Goal: Book appointment/travel/reservation

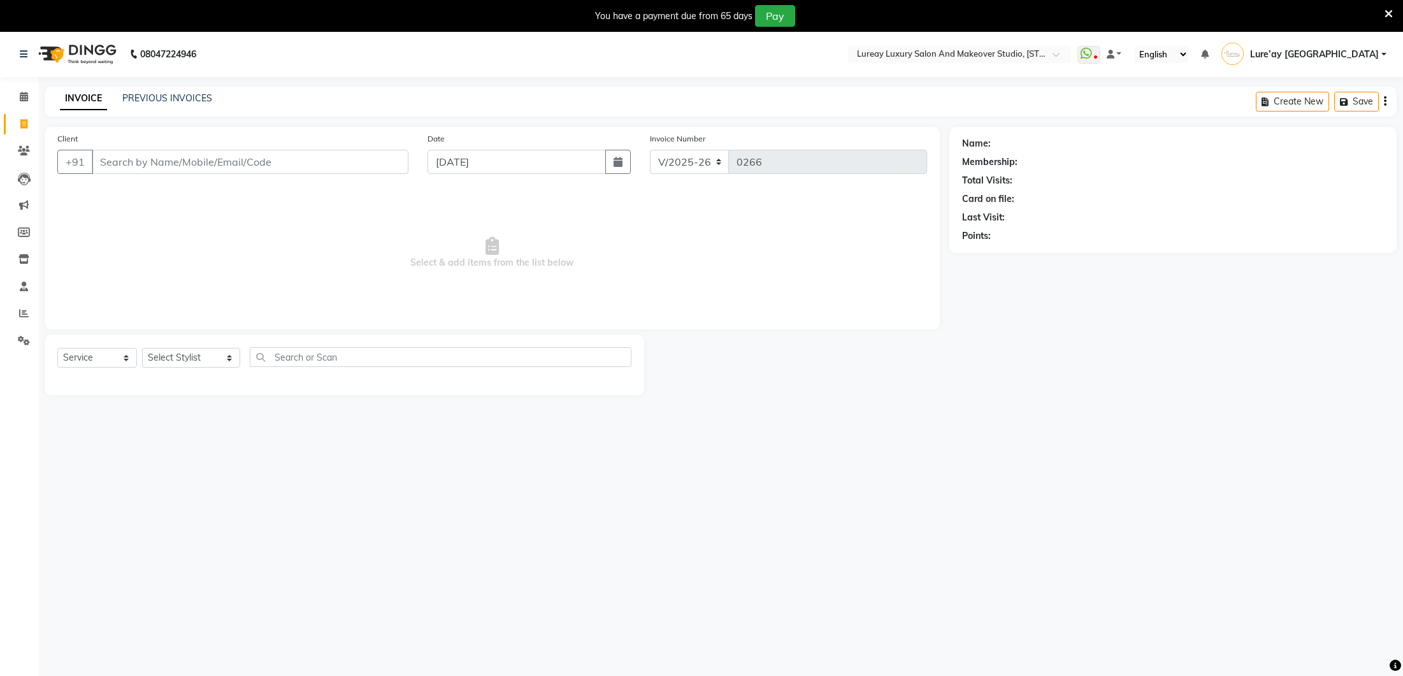
select select "4075"
select select "service"
click at [208, 358] on select "Select Stylist [PERSON_NAME] [GEOGRAPHIC_DATA] [PERSON_NAME]" at bounding box center [191, 358] width 98 height 20
select select "27184"
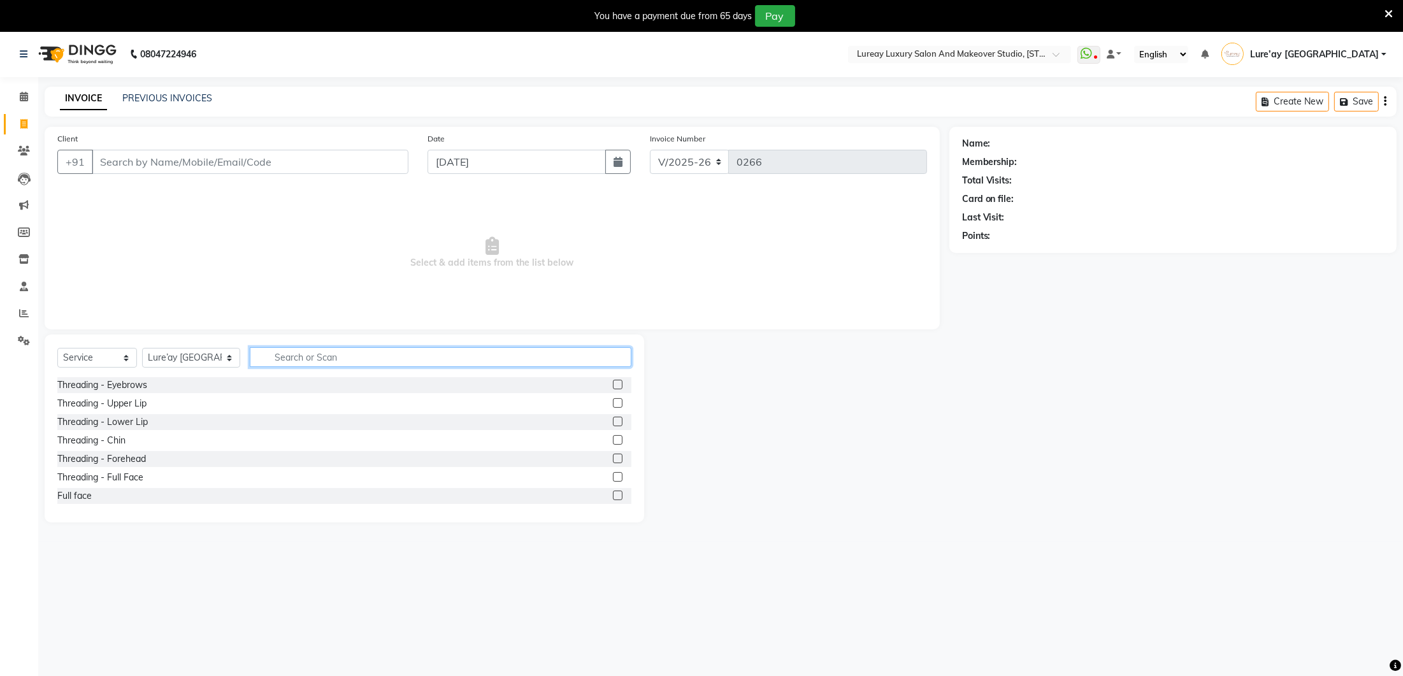
click at [325, 358] on input "text" at bounding box center [441, 357] width 382 height 20
click at [20, 96] on icon at bounding box center [24, 94] width 8 height 10
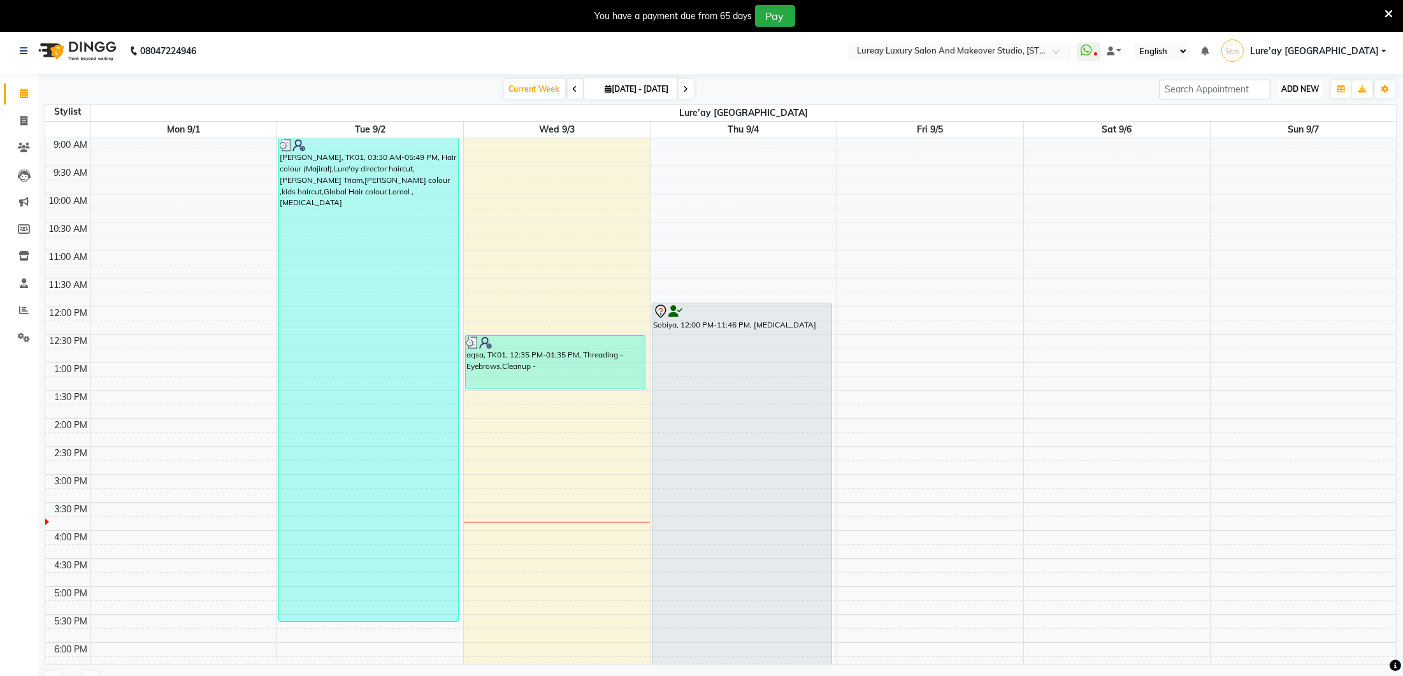
click at [1298, 88] on span "ADD NEW" at bounding box center [1300, 89] width 38 height 10
click at [1287, 99] on div "Add Appointment Add Invoice Add Expense Add Attendance Add Client Add Transacti…" at bounding box center [1271, 154] width 102 height 111
drag, startPoint x: 1301, startPoint y: 87, endPoint x: 1298, endPoint y: 96, distance: 8.7
click at [1301, 87] on span "ADD NEW" at bounding box center [1300, 88] width 38 height 10
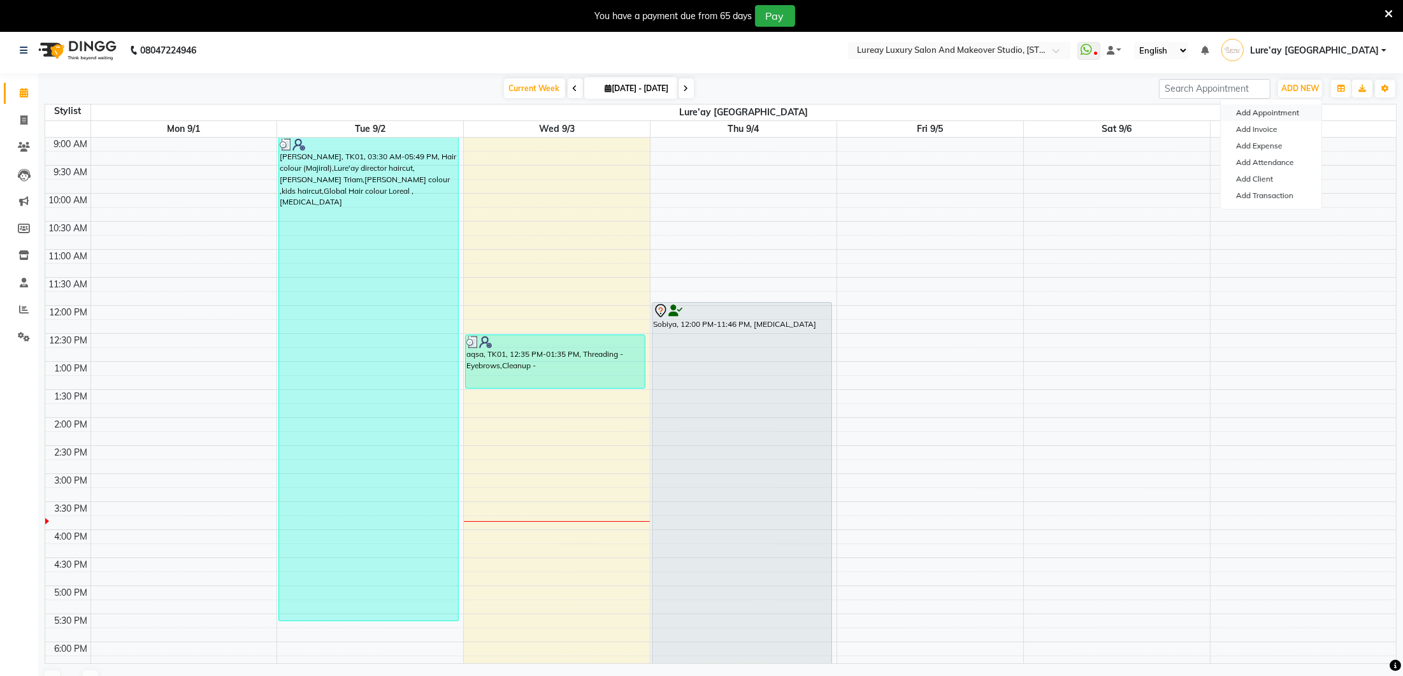
click at [1287, 111] on button "Add Appointment" at bounding box center [1271, 112] width 101 height 17
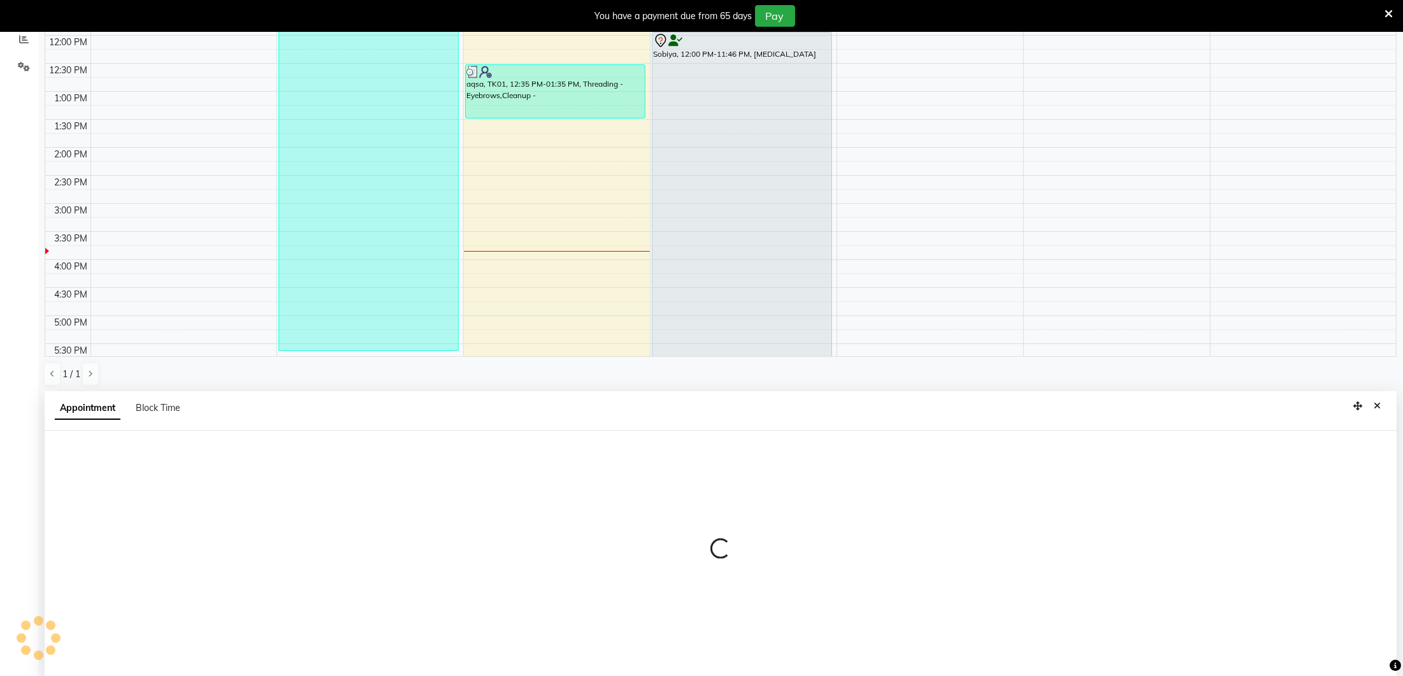
select select "tentative"
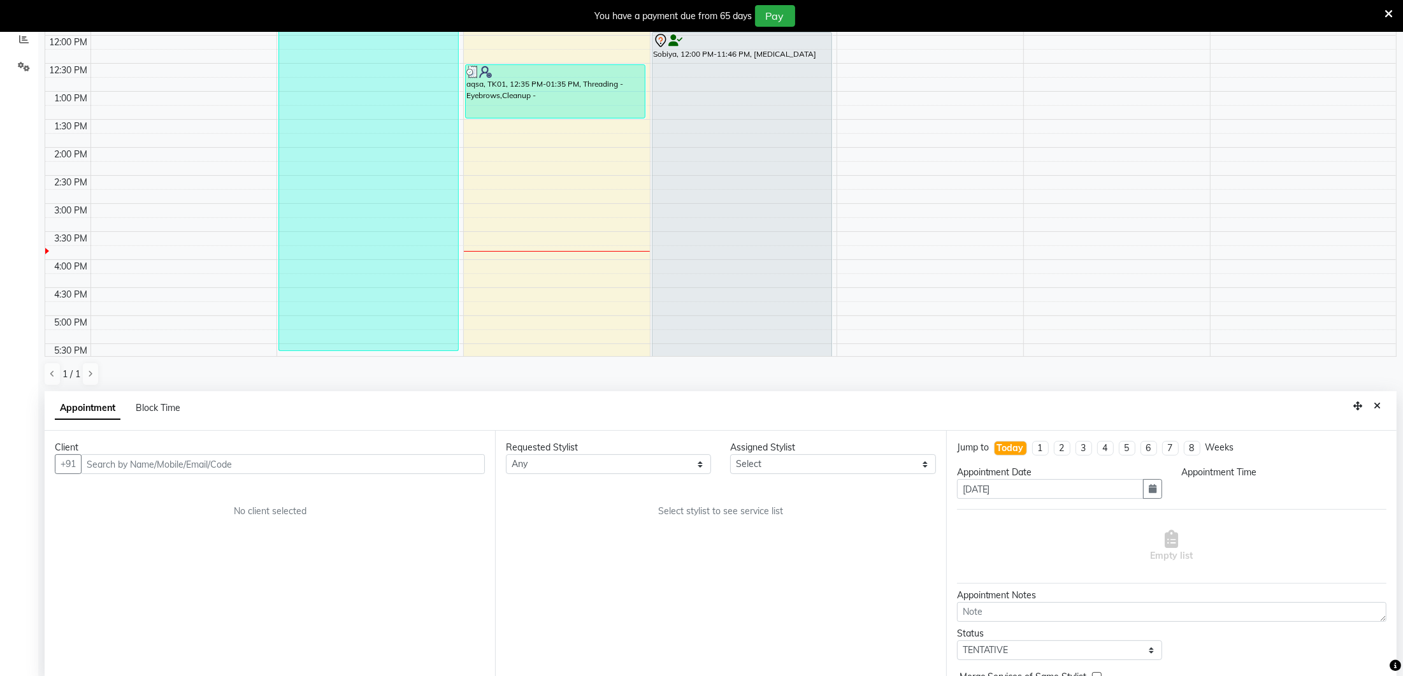
scroll to position [278, 0]
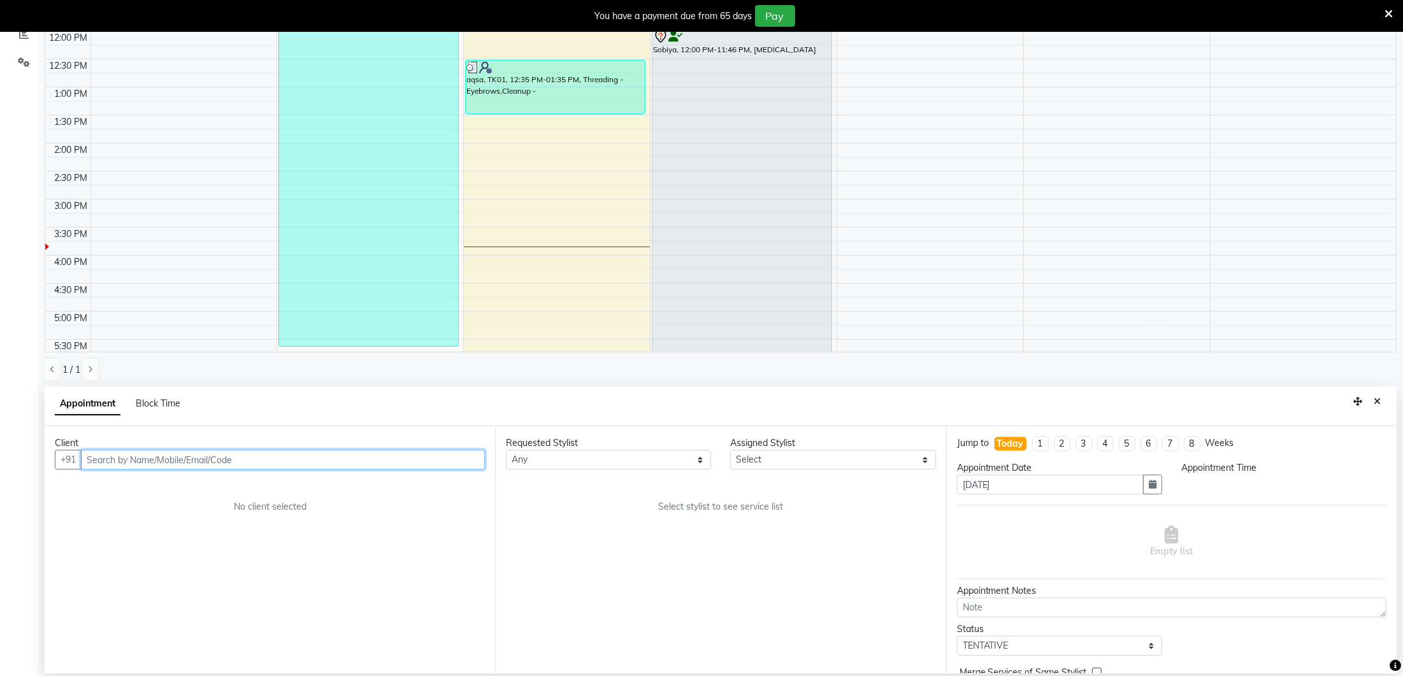
select select "600"
click at [776, 99] on div "Sobiya, 12:00 PM-11:46 PM, [MEDICAL_DATA]" at bounding box center [741, 350] width 179 height 645
select select "7"
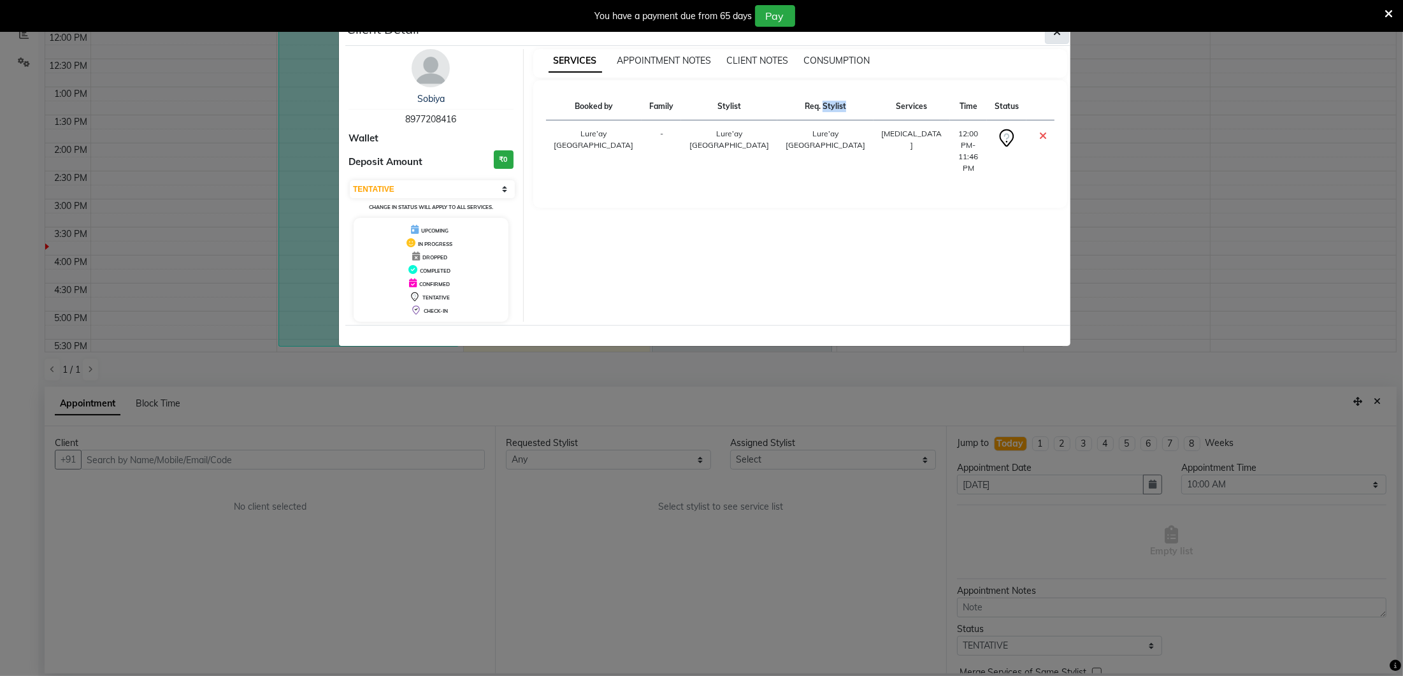
click at [1065, 32] on button "button" at bounding box center [1057, 32] width 24 height 24
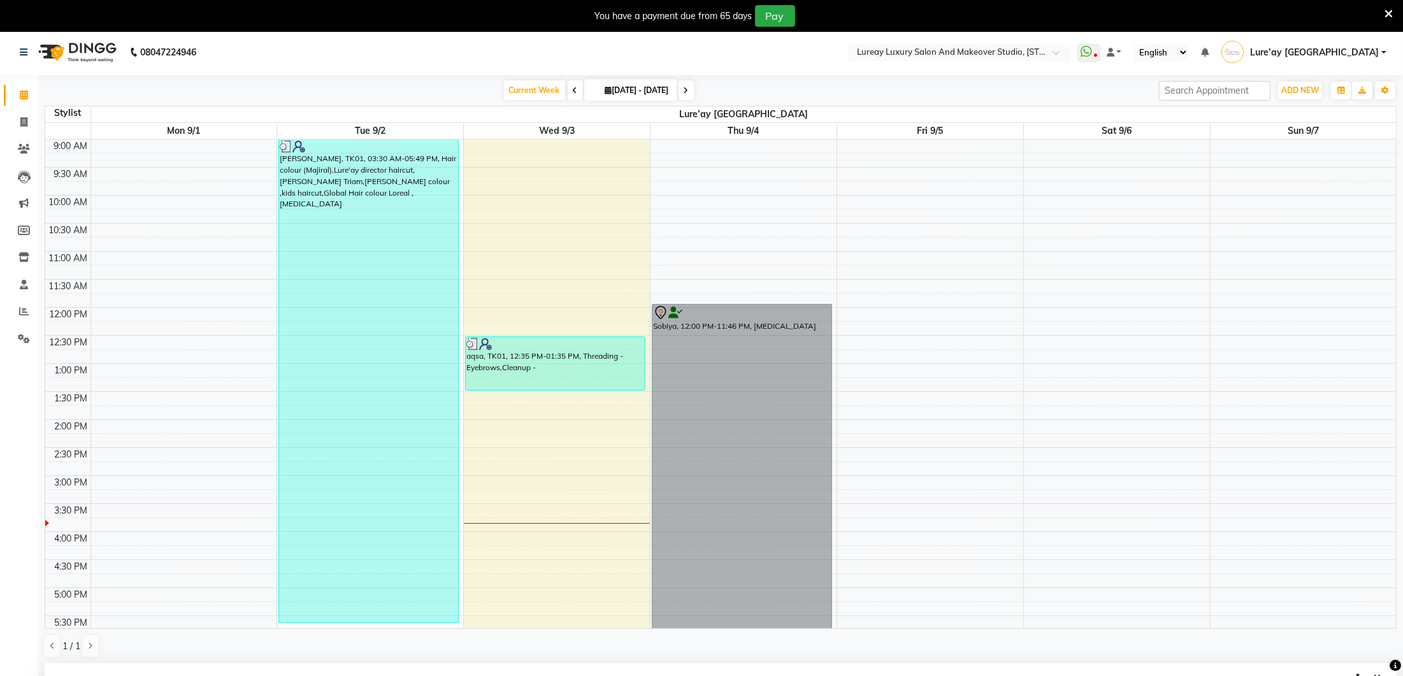
scroll to position [0, 0]
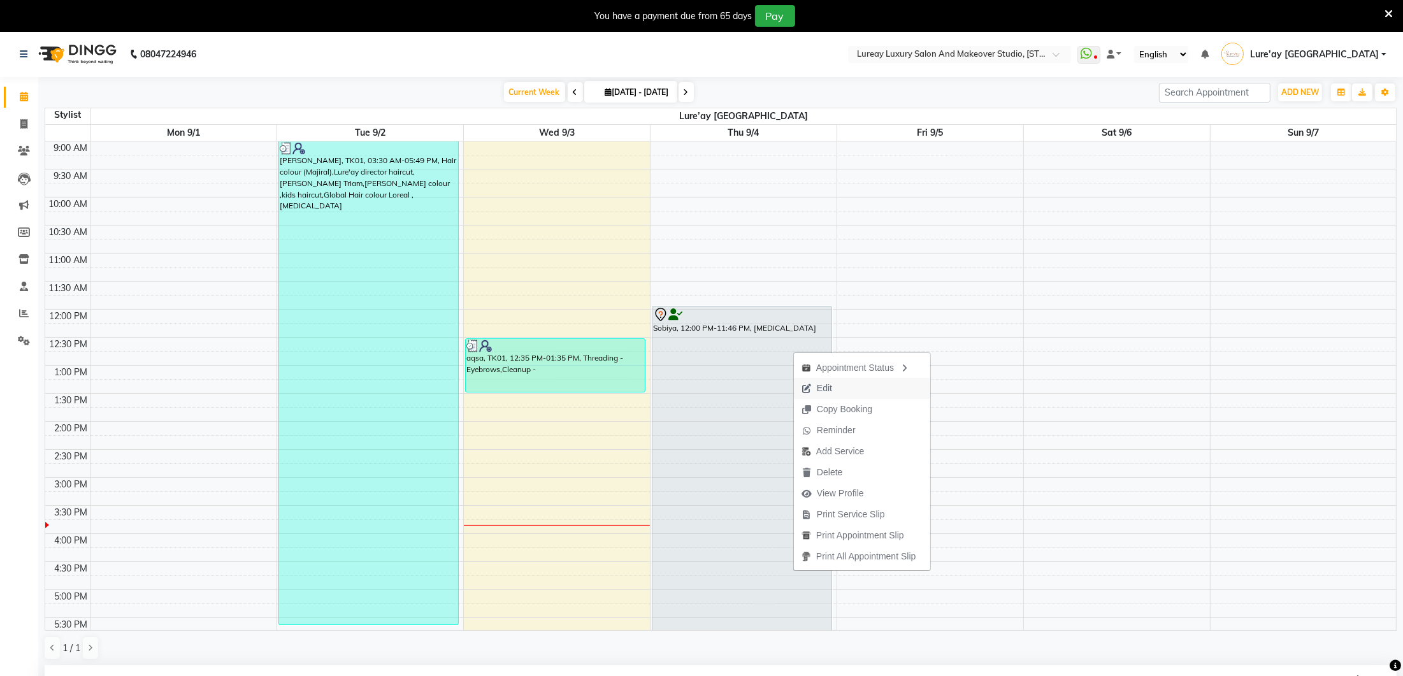
click at [818, 387] on span "Edit" at bounding box center [824, 388] width 15 height 13
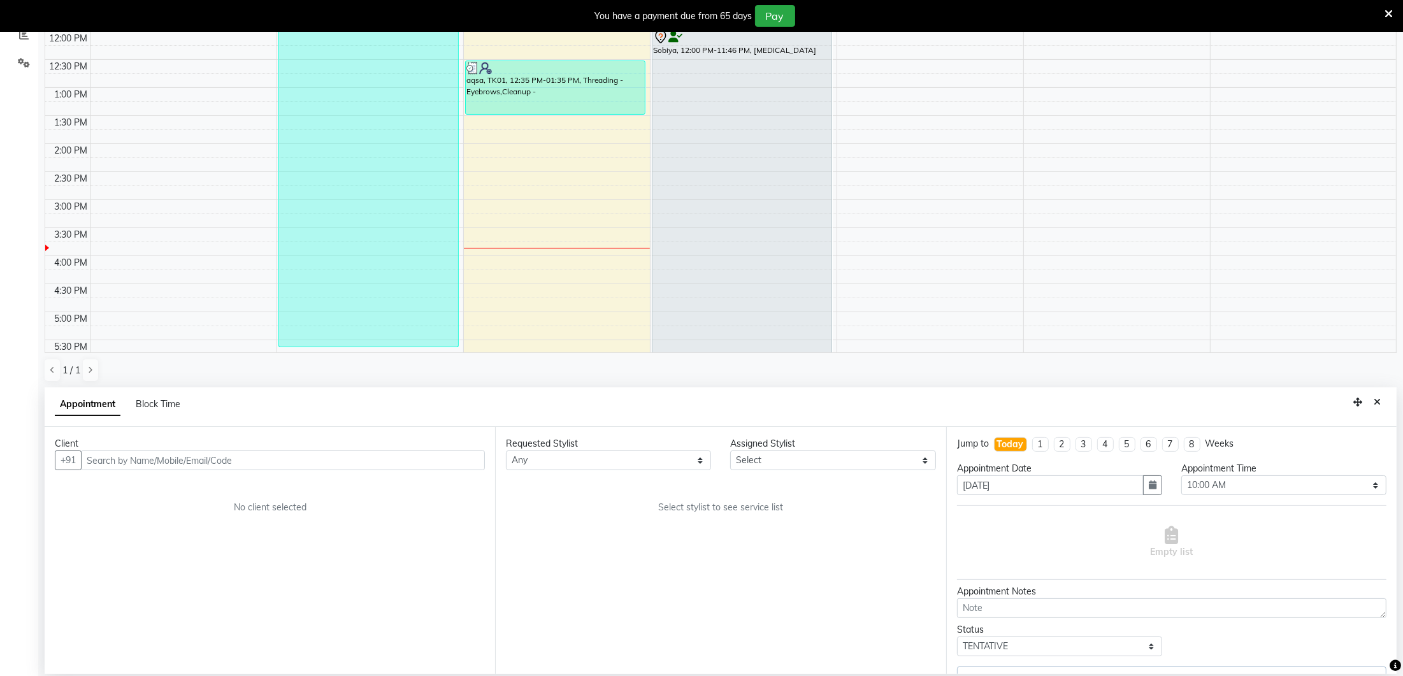
scroll to position [278, 0]
click at [1191, 482] on select "Select 10:00 AM 10:15 AM 10:30 AM 10:45 AM 11:00 AM 11:15 AM 11:30 AM 11:45 AM …" at bounding box center [1283, 485] width 205 height 20
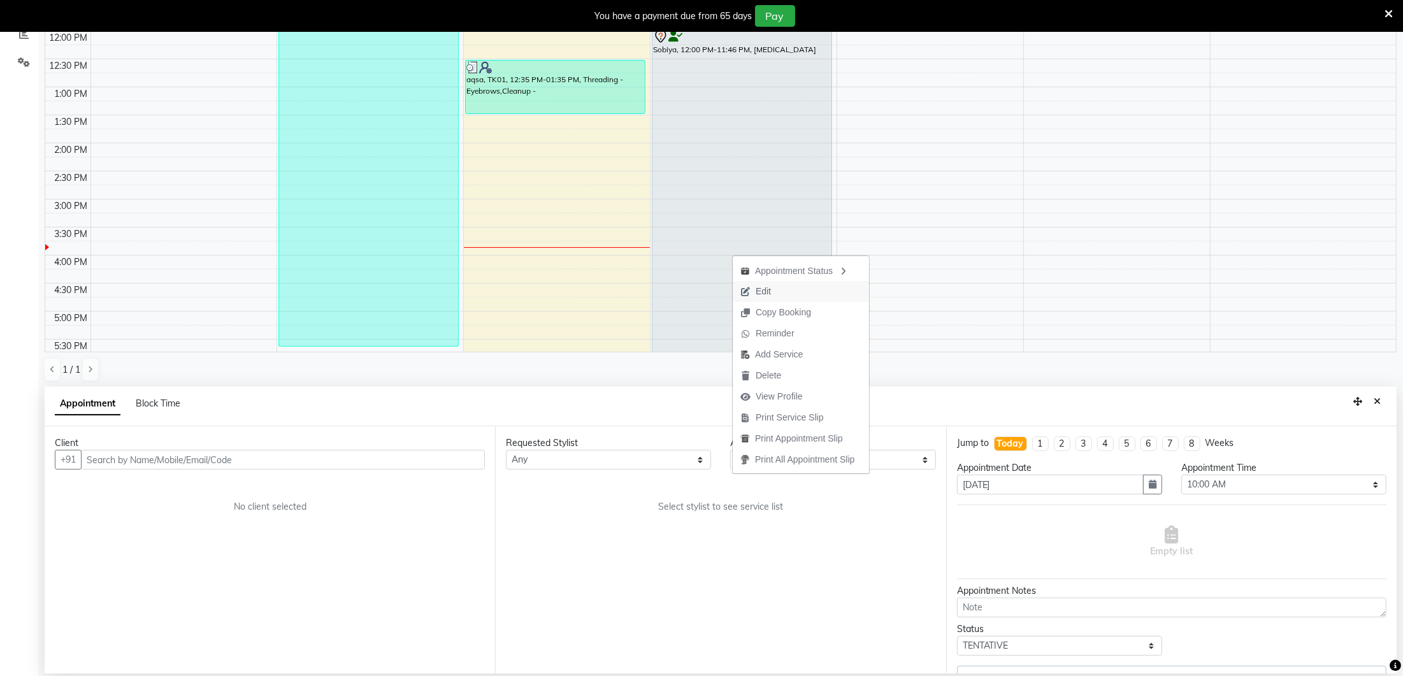
click at [766, 292] on span "Edit" at bounding box center [763, 291] width 15 height 13
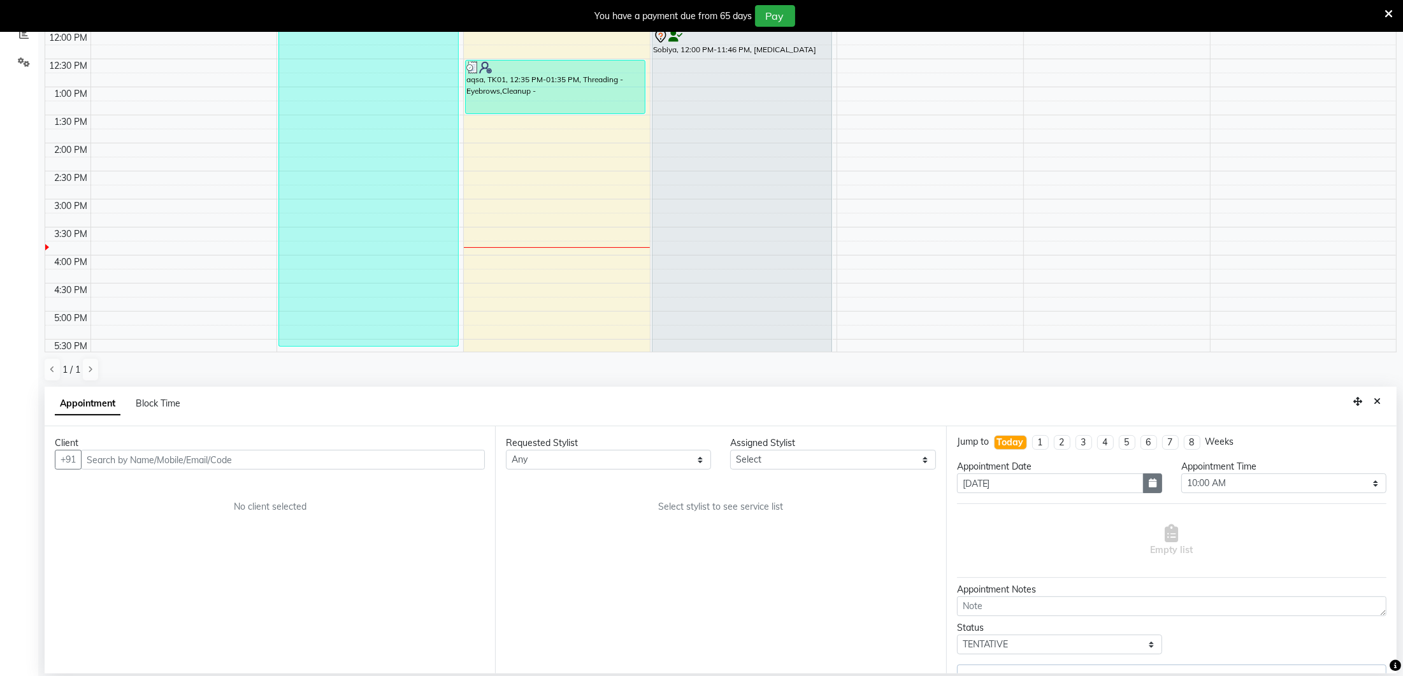
click at [1153, 480] on icon "button" at bounding box center [1153, 482] width 8 height 9
click at [1034, 543] on div "4" at bounding box center [1031, 548] width 20 height 20
type input "[DATE]"
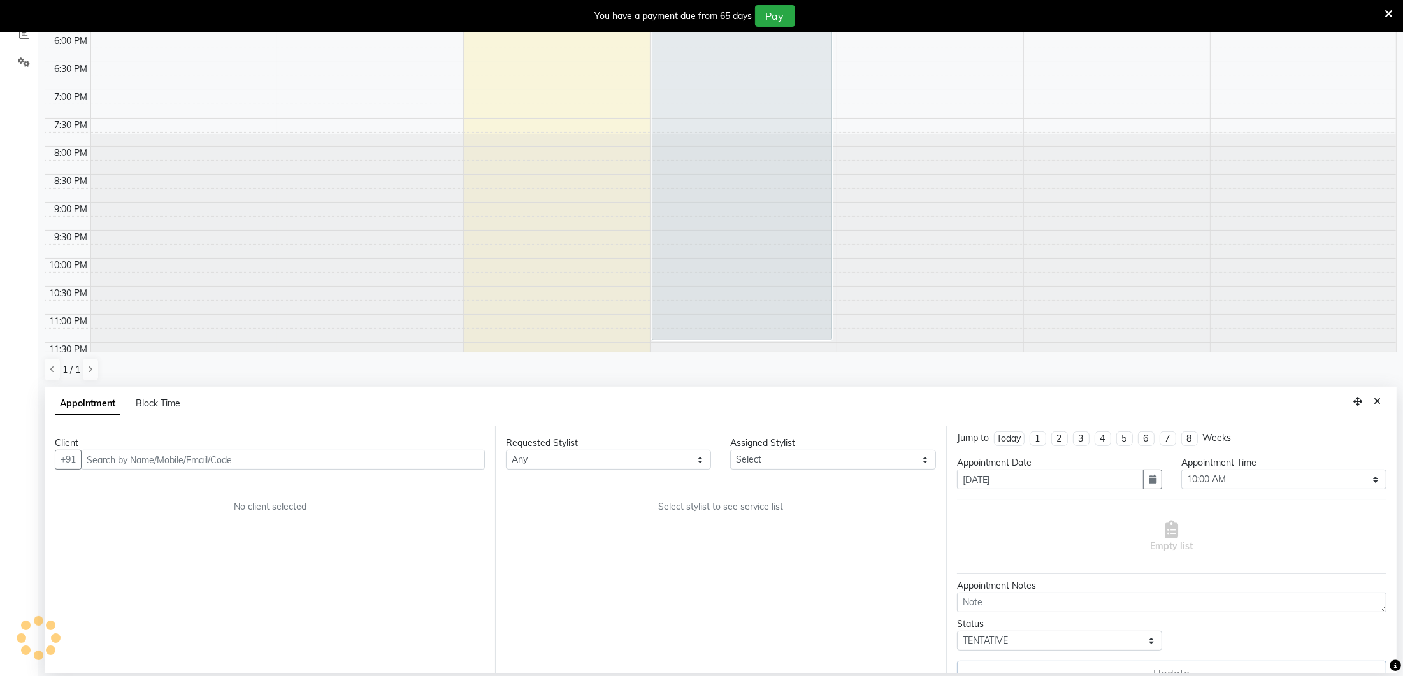
scroll to position [4, 0]
click at [1237, 477] on select "Select 10:00 AM 10:15 AM 10:30 AM 10:45 AM 11:00 AM 11:15 AM 11:30 AM 11:45 AM …" at bounding box center [1283, 481] width 205 height 20
select select "900"
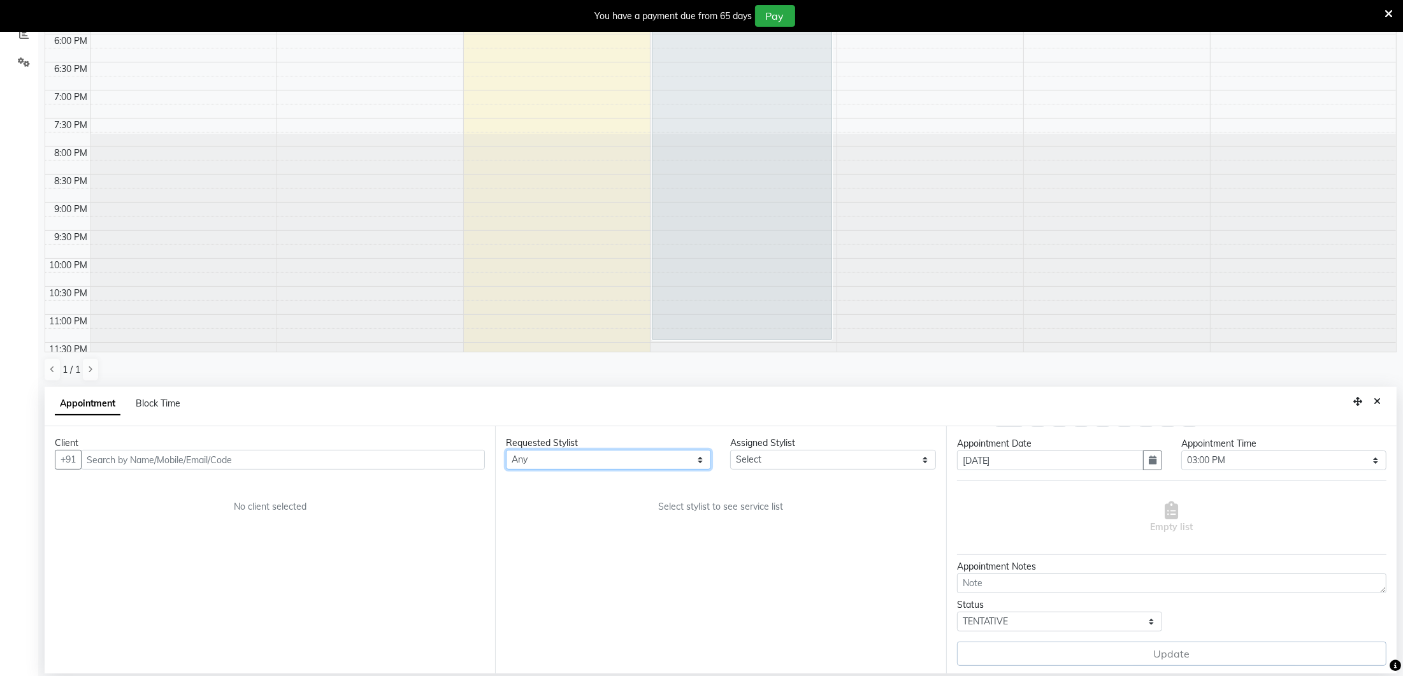
click at [641, 460] on select "Any [PERSON_NAME] [GEOGRAPHIC_DATA] [PERSON_NAME]" at bounding box center [608, 460] width 205 height 20
select select "70813"
click at [779, 454] on select "Select [PERSON_NAME] [GEOGRAPHIC_DATA] [PERSON_NAME]" at bounding box center [832, 460] width 205 height 20
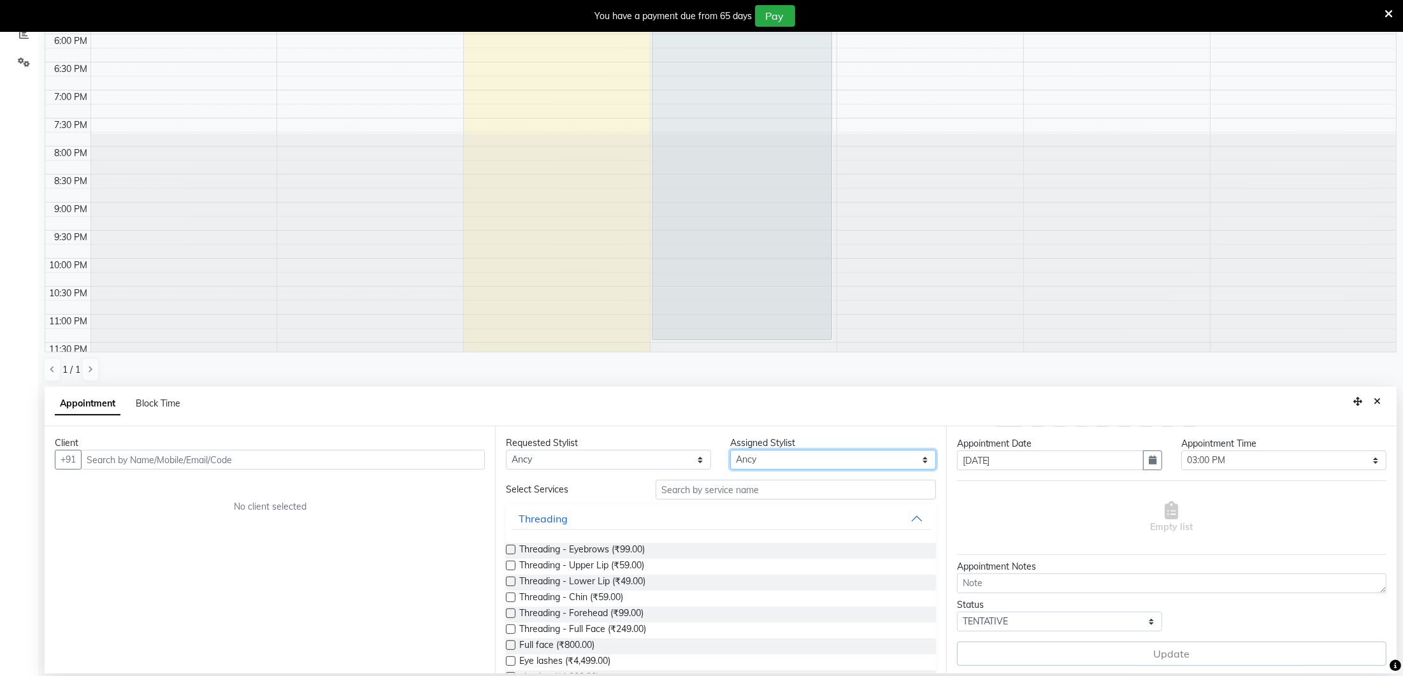
select select "27184"
click at [407, 464] on input "text" at bounding box center [283, 460] width 404 height 20
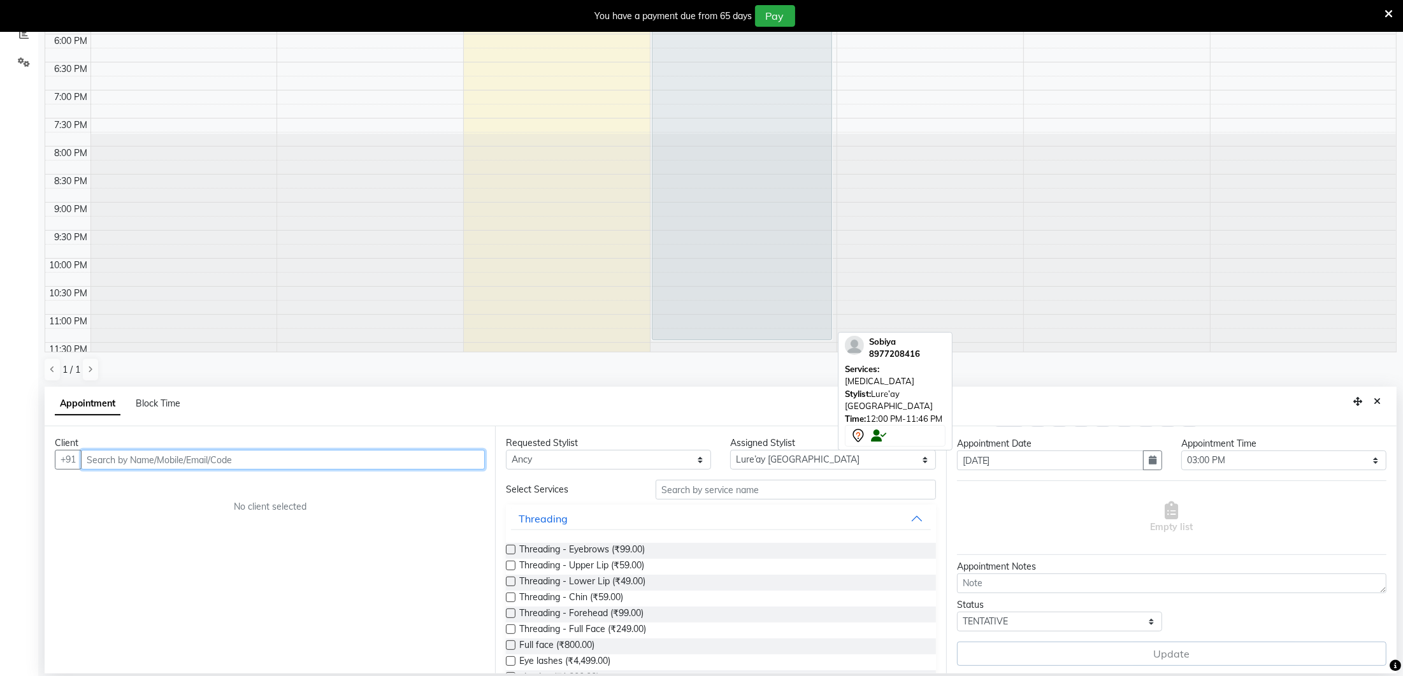
click at [808, 313] on div "Sobiya, 12:00 PM-11:46 PM, [MEDICAL_DATA]" at bounding box center [741, 17] width 179 height 645
select select "7"
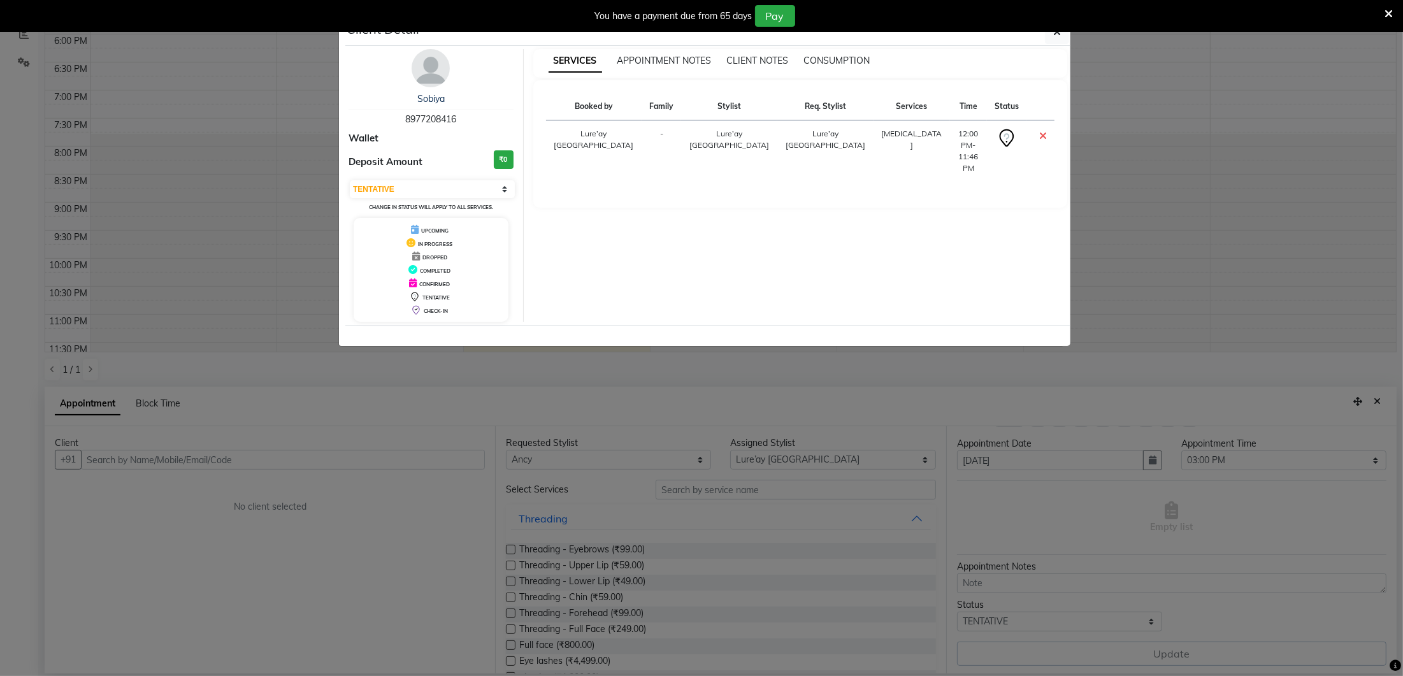
drag, startPoint x: 457, startPoint y: 115, endPoint x: 404, endPoint y: 118, distance: 53.6
click at [405, 118] on span "8977208416" at bounding box center [430, 118] width 51 height 11
click at [440, 117] on span "8977208416" at bounding box center [430, 118] width 51 height 11
drag, startPoint x: 485, startPoint y: 111, endPoint x: 373, endPoint y: 124, distance: 112.1
click at [371, 122] on div "Sobiya 8977208416" at bounding box center [430, 109] width 165 height 34
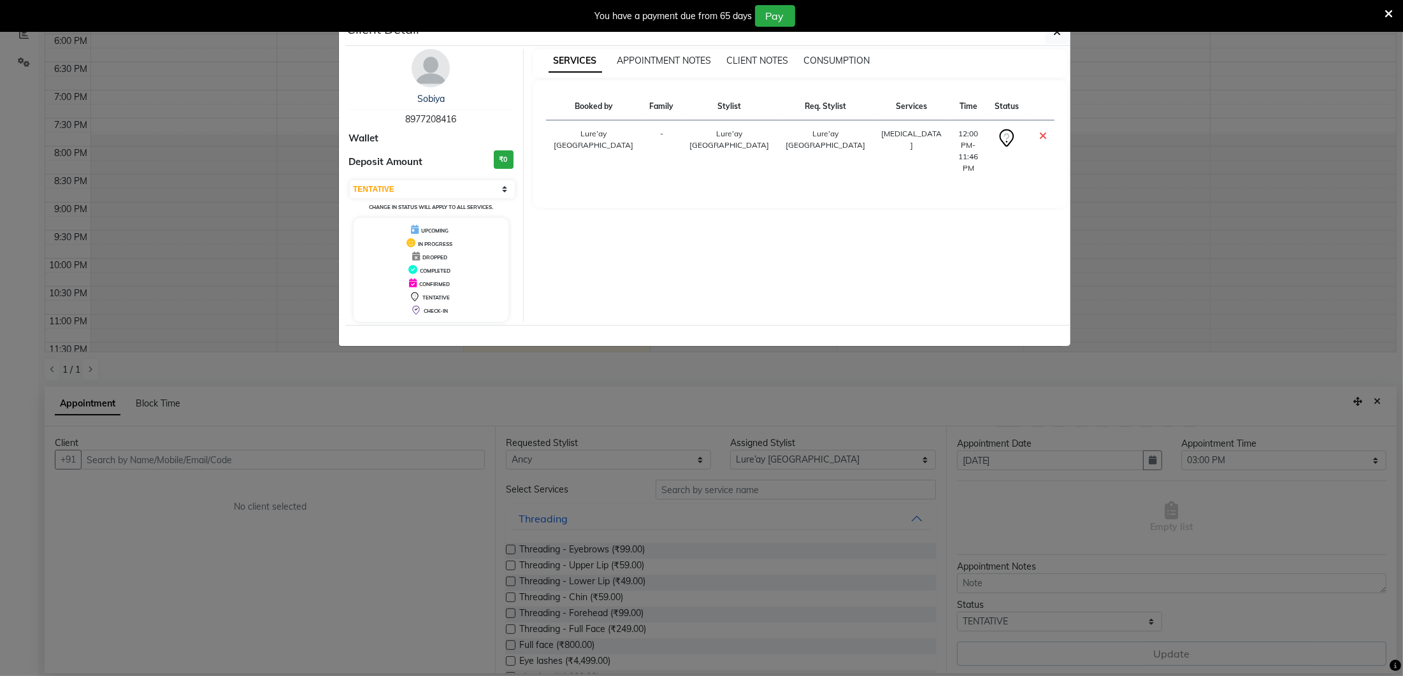
click at [450, 116] on span "8977208416" at bounding box center [430, 118] width 51 height 11
drag, startPoint x: 450, startPoint y: 116, endPoint x: 388, endPoint y: 122, distance: 62.8
click at [388, 122] on div "Sobiya 8977208416" at bounding box center [430, 109] width 165 height 34
drag, startPoint x: 466, startPoint y: 116, endPoint x: 374, endPoint y: 133, distance: 94.0
click at [374, 133] on div "Sobiya 8977208416 Wallet Deposit Amount ₹0 Select CONFIRMED TENTATIVE Change in…" at bounding box center [431, 185] width 185 height 273
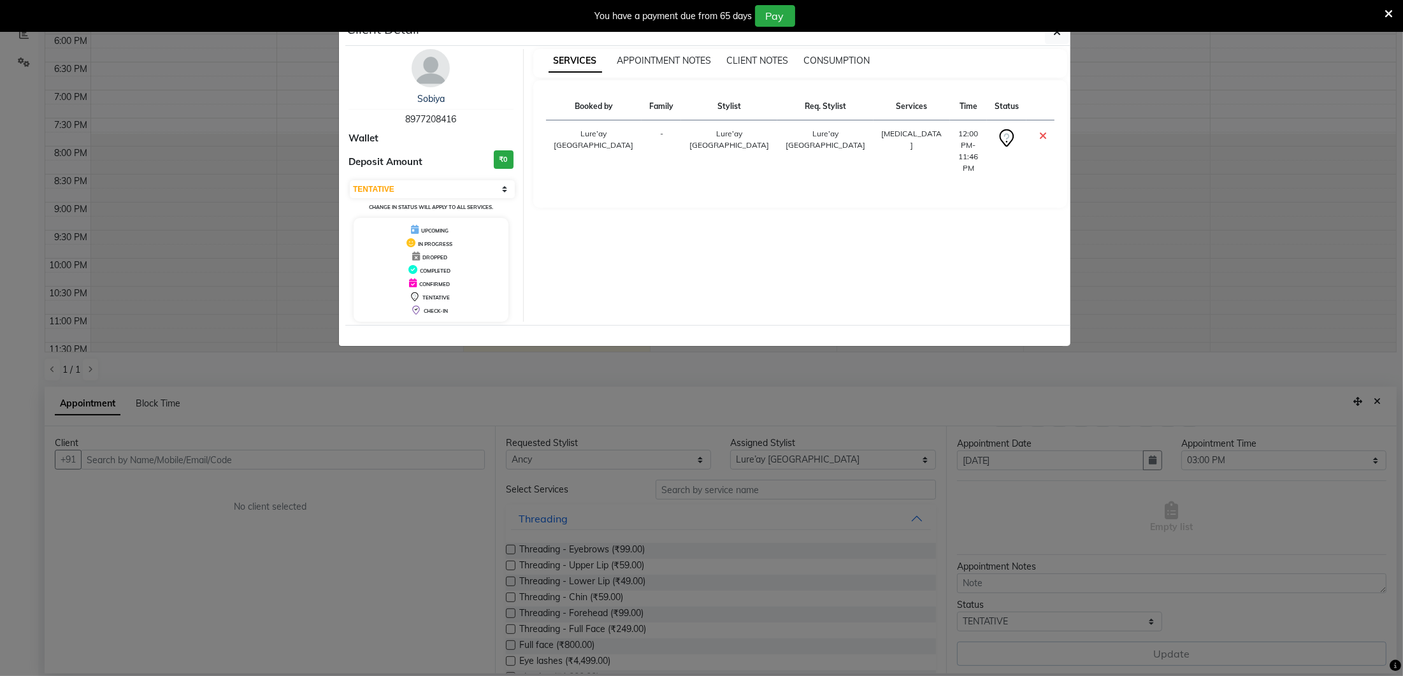
click at [167, 453] on ngb-modal-window "Client Detail Sobiya 8977208416 Wallet Deposit Amount ₹0 Select CONFIRMED TENTA…" at bounding box center [701, 338] width 1403 height 676
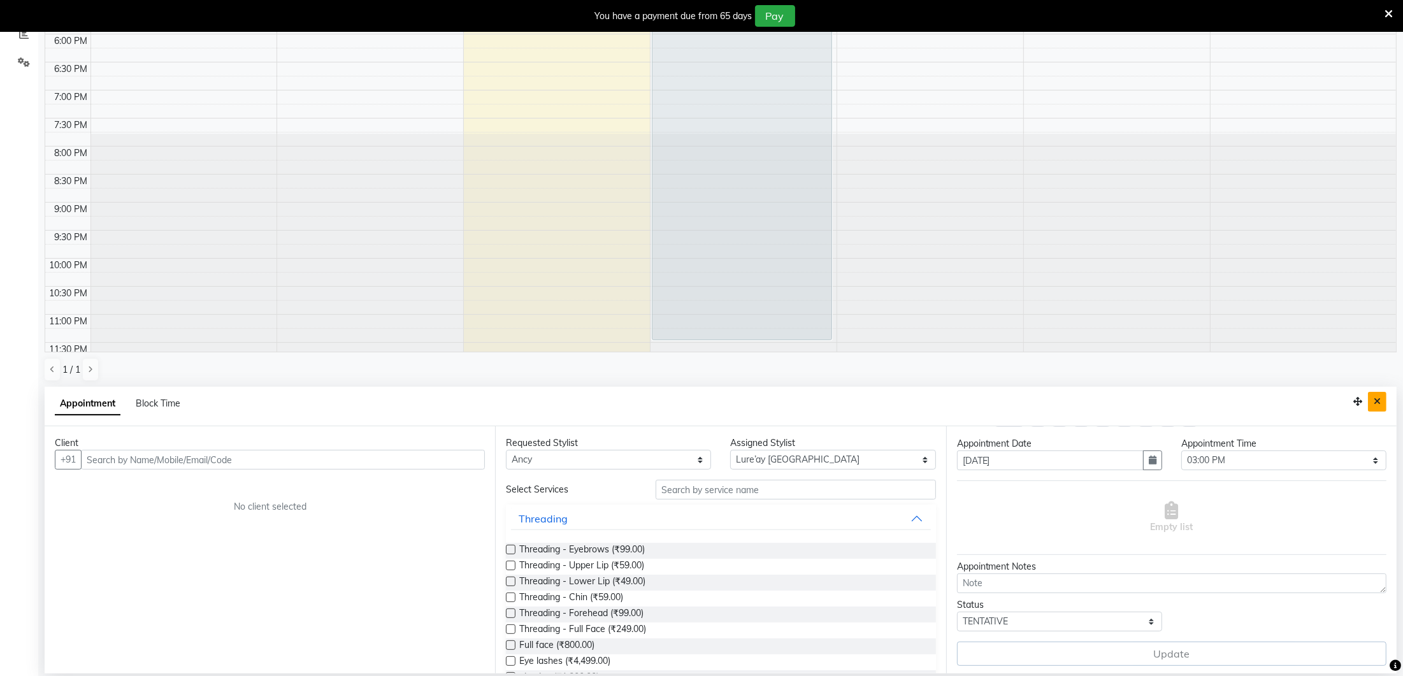
click at [1372, 400] on button "Close" at bounding box center [1377, 402] width 18 height 20
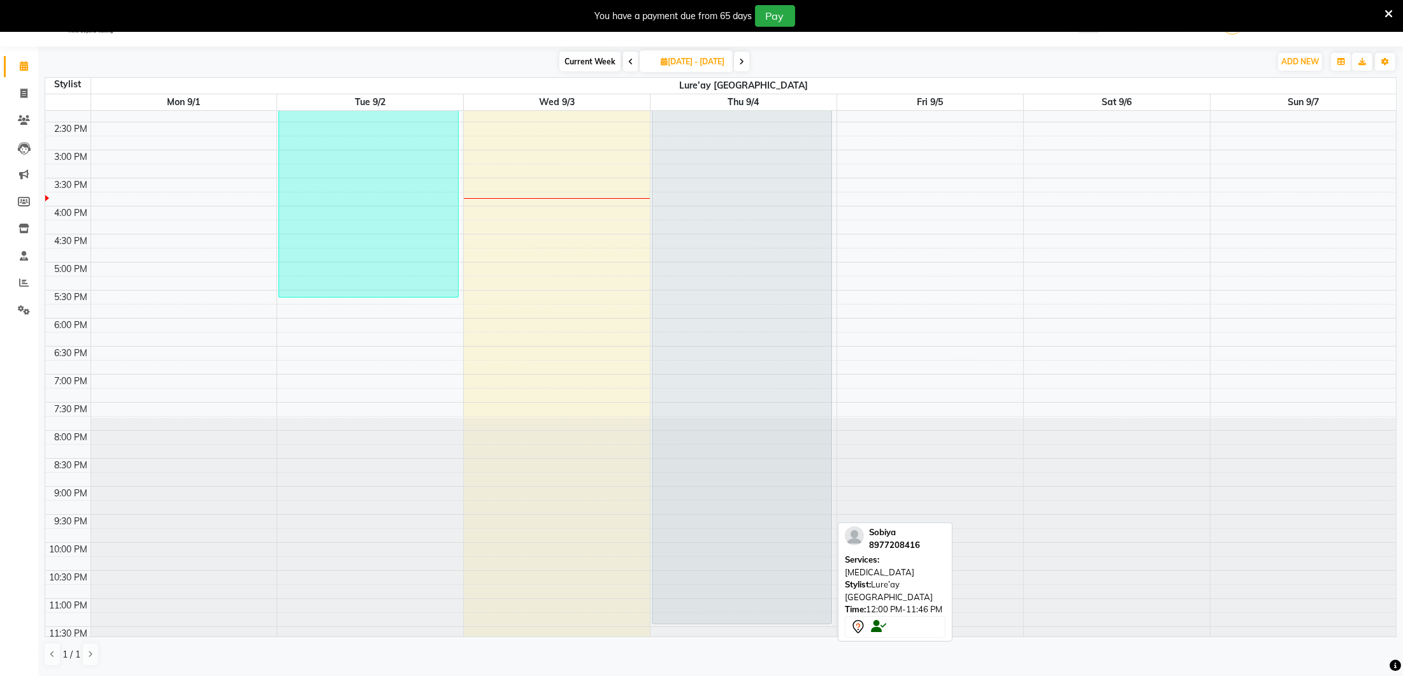
scroll to position [0, 0]
